Goal: Use online tool/utility

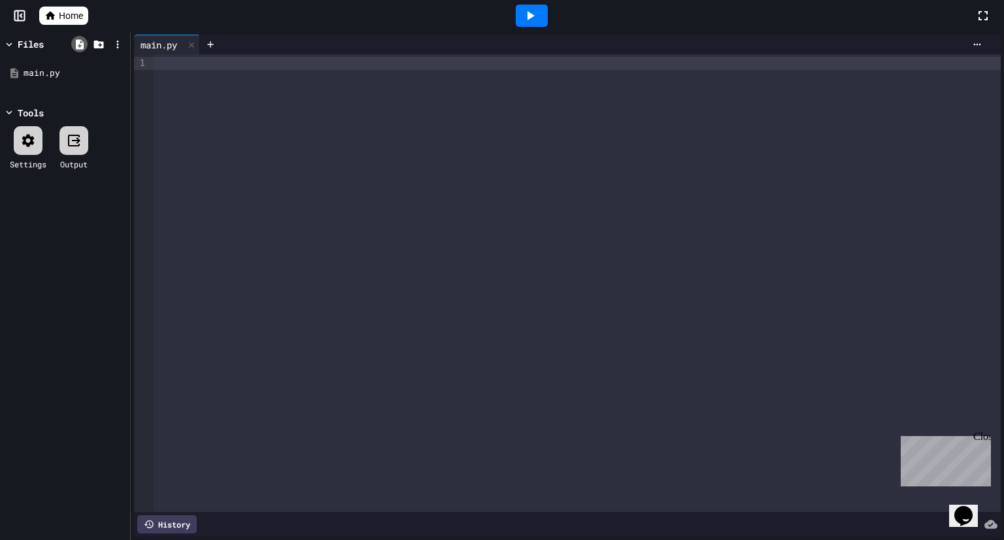
click at [81, 42] on icon at bounding box center [80, 45] width 12 height 12
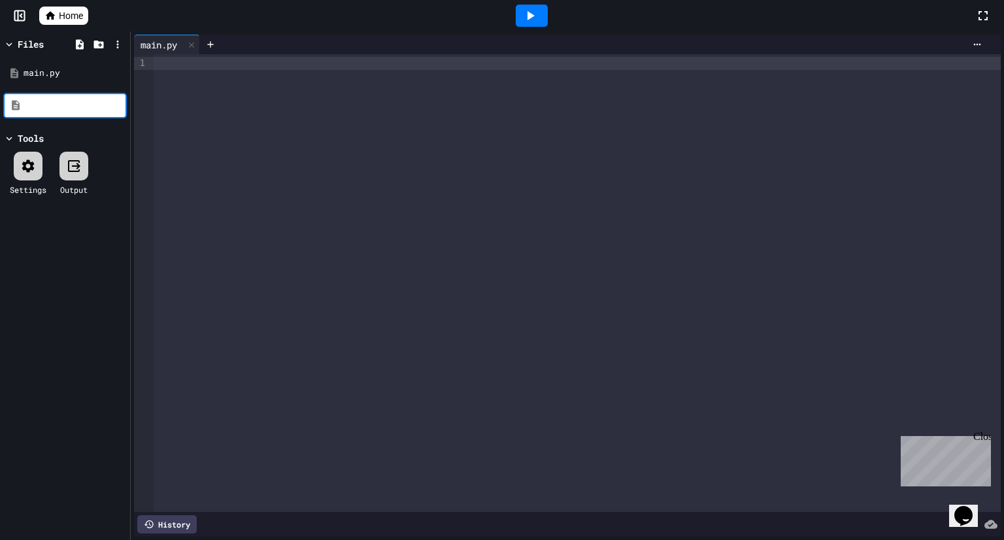
click at [89, 42] on div at bounding box center [98, 44] width 57 height 19
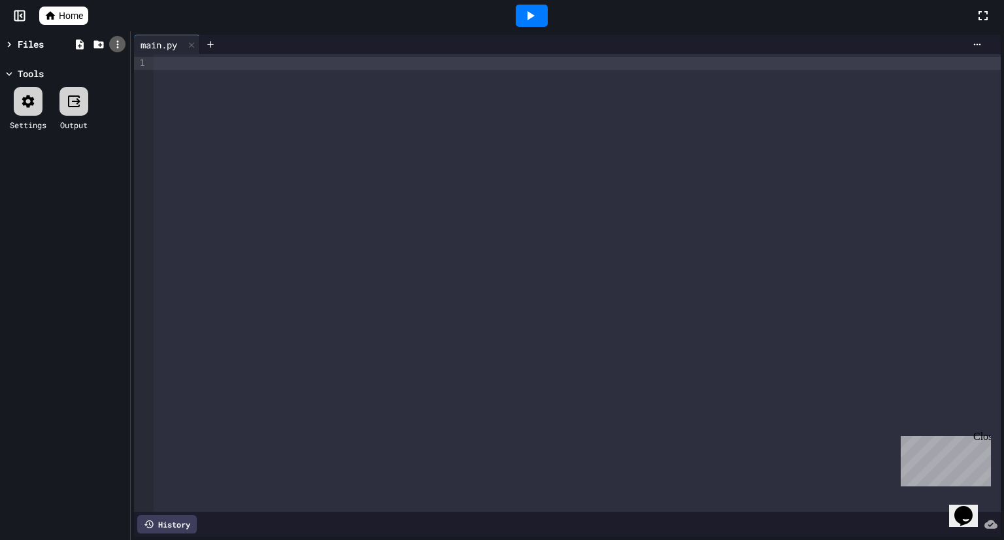
click at [117, 39] on icon at bounding box center [118, 45] width 12 height 12
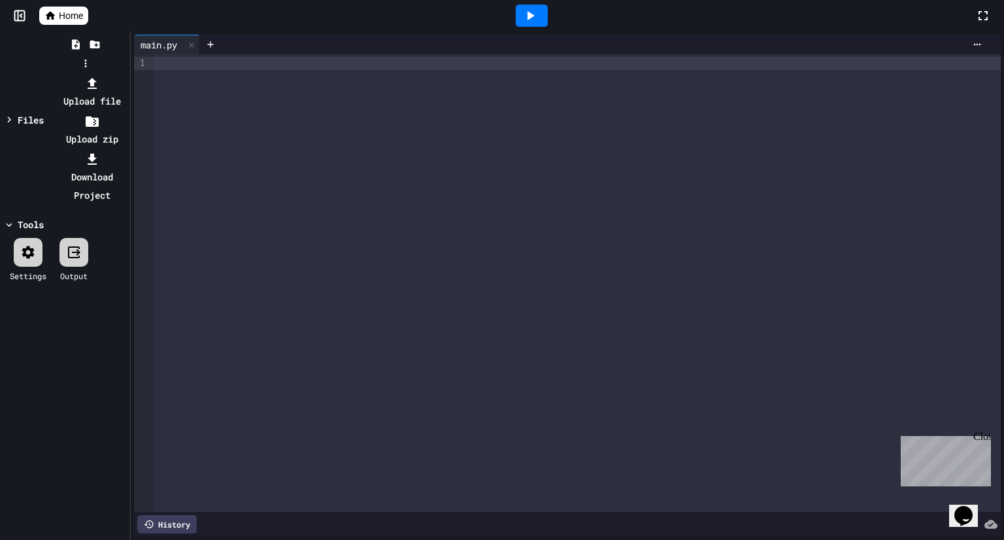
click at [127, 74] on li "Upload file" at bounding box center [92, 92] width 70 height 37
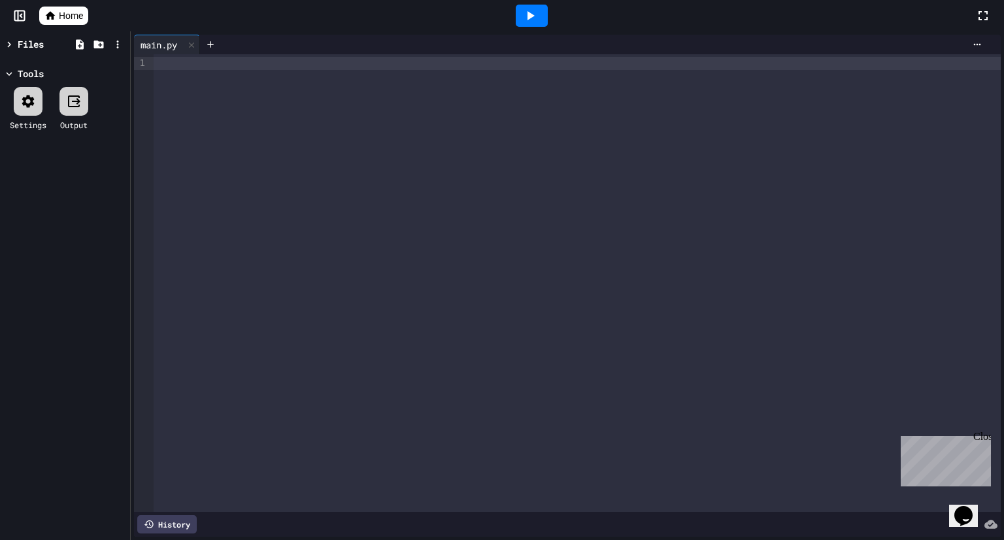
click at [214, 71] on div at bounding box center [577, 283] width 847 height 458
click at [109, 40] on div at bounding box center [117, 44] width 19 height 19
click at [116, 43] on icon at bounding box center [118, 45] width 12 height 12
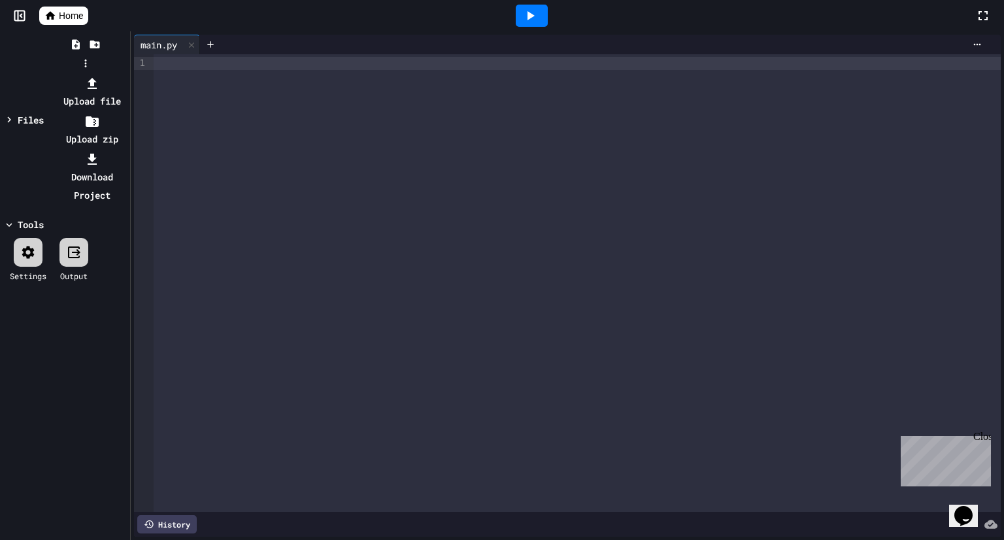
click at [127, 74] on div at bounding box center [92, 83] width 70 height 18
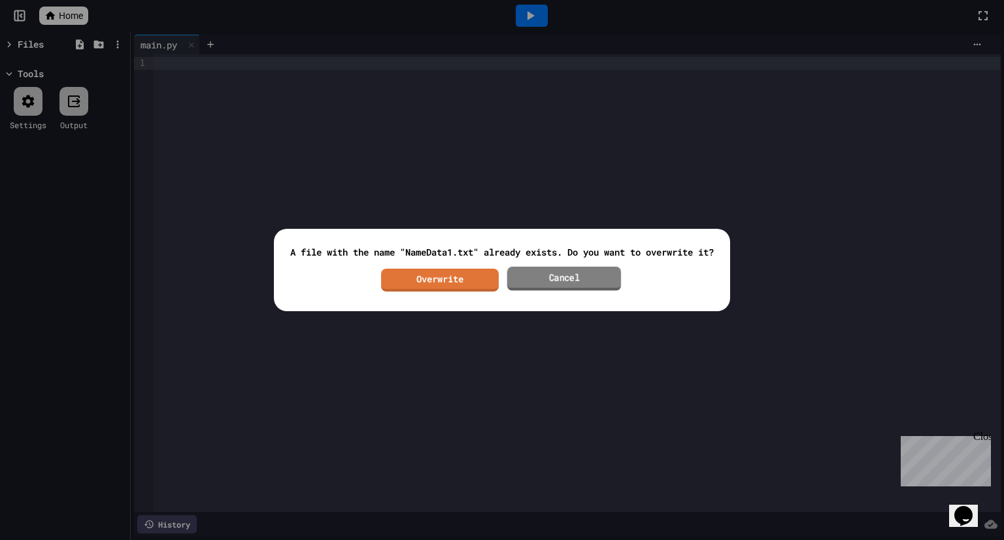
click at [556, 276] on link "Cancel" at bounding box center [564, 279] width 114 height 24
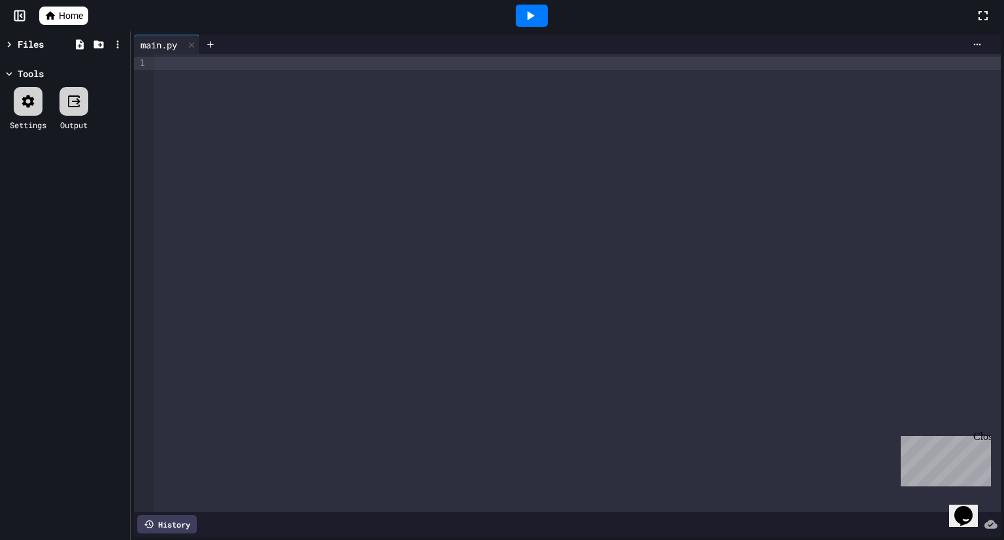
click at [7, 64] on div "Files Tools Settings Output" at bounding box center [65, 285] width 130 height 509
click at [8, 47] on icon at bounding box center [9, 45] width 12 height 12
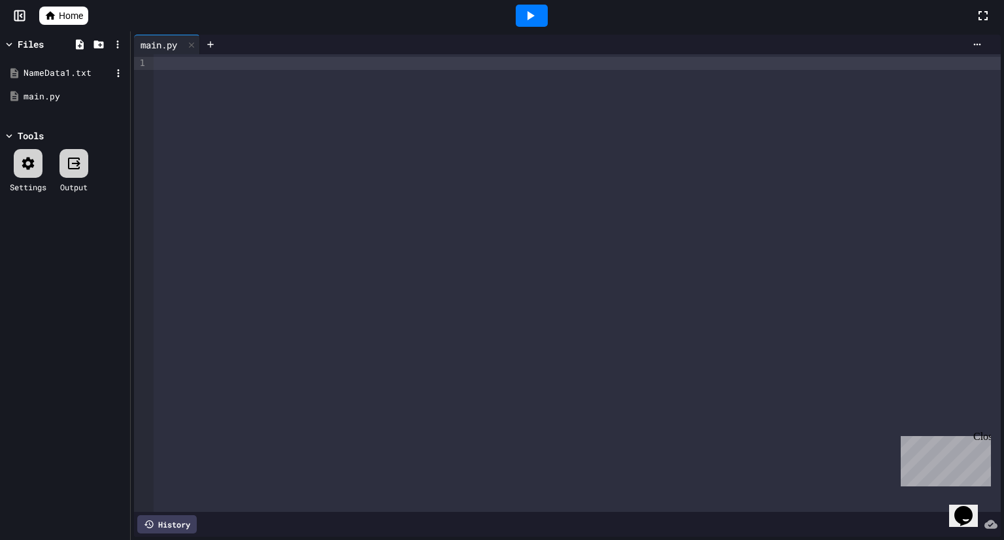
click at [50, 70] on div "NameData1.txt" at bounding box center [68, 73] width 88 height 13
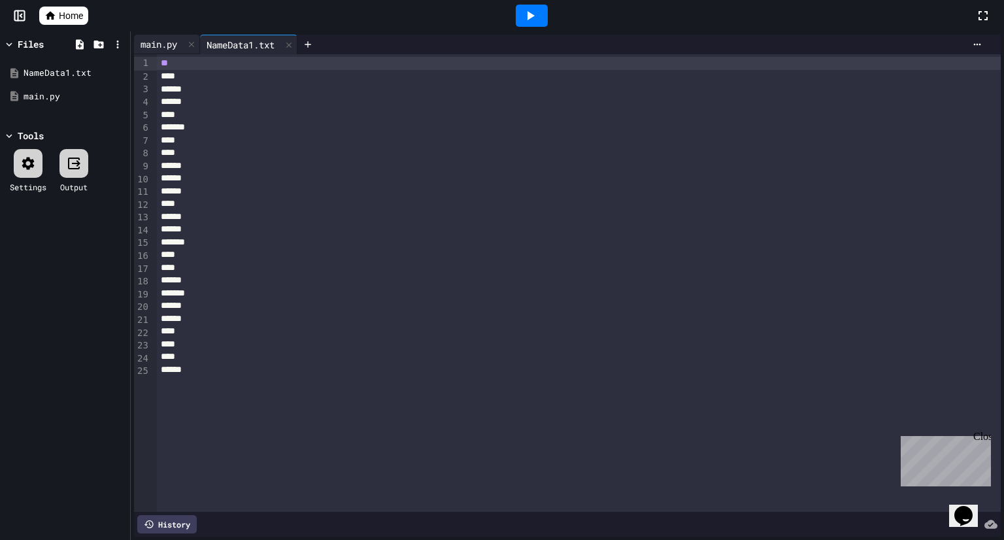
click at [172, 48] on div "main.py" at bounding box center [159, 44] width 50 height 14
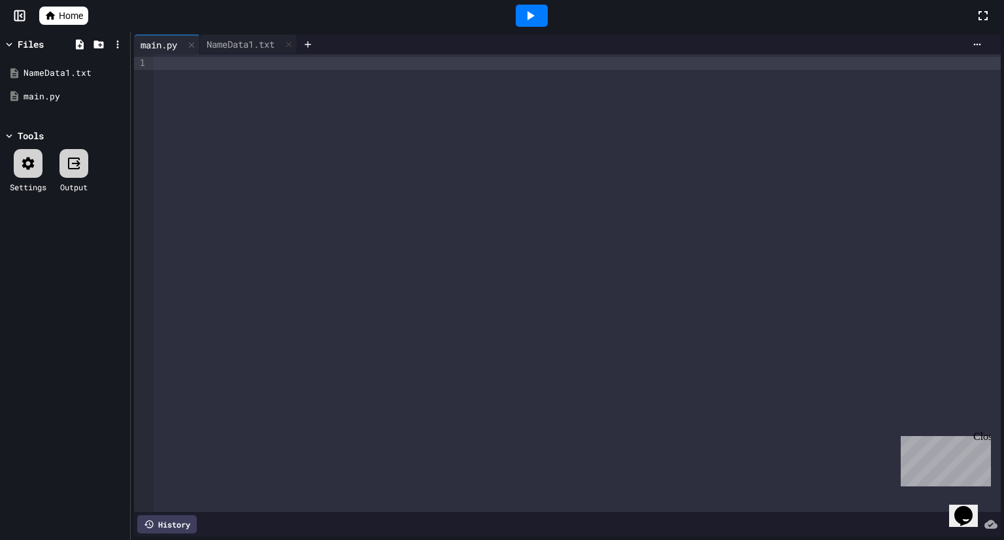
click at [160, 67] on div at bounding box center [577, 63] width 847 height 13
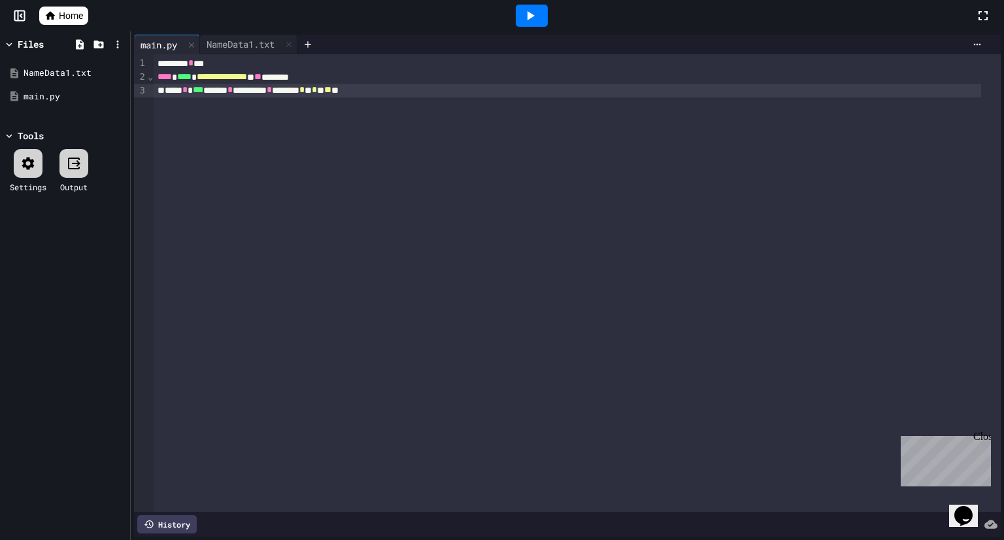
click at [437, 101] on div "**********" at bounding box center [577, 283] width 847 height 458
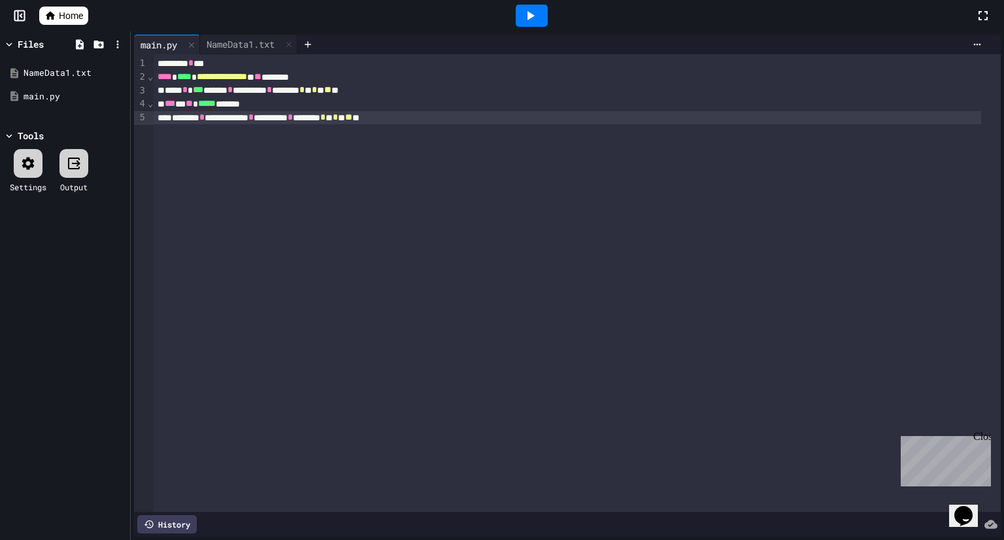
click at [466, 112] on div "**********" at bounding box center [568, 118] width 828 height 14
